Goal: Find specific fact: Locate a discrete piece of known information

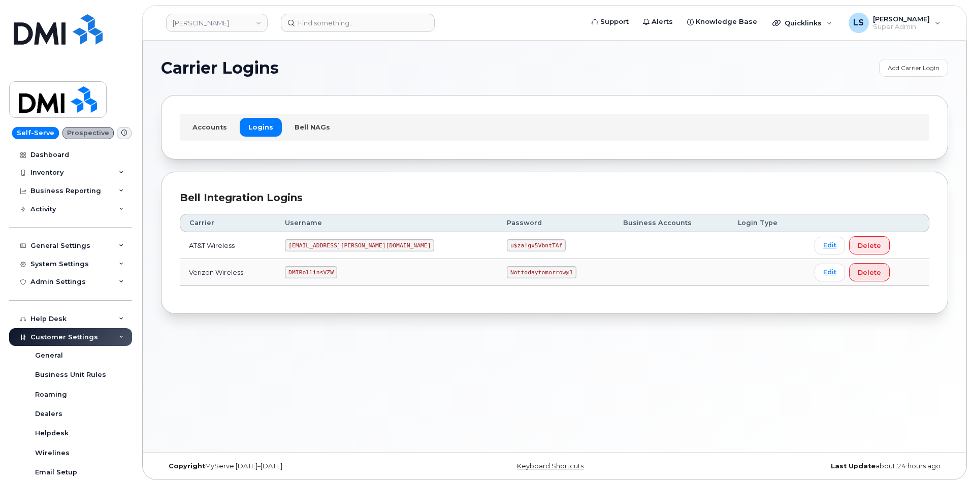
click at [507, 271] on code "Nottodaytomorrow@1" at bounding box center [541, 272] width 69 height 12
copy code "Nottodaytomorrow@1"
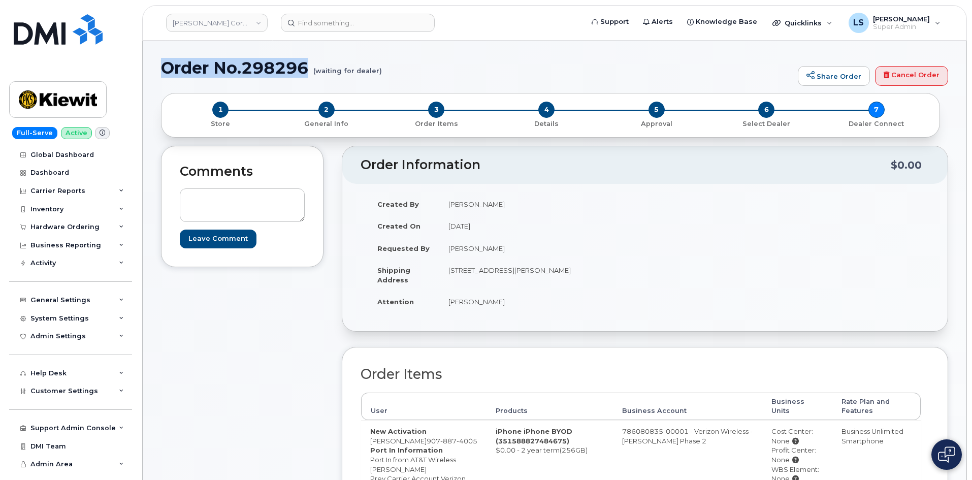
click at [191, 69] on h1 "Order No.298296 (waiting for dealer)" at bounding box center [477, 68] width 632 height 18
